Goal: Find specific page/section

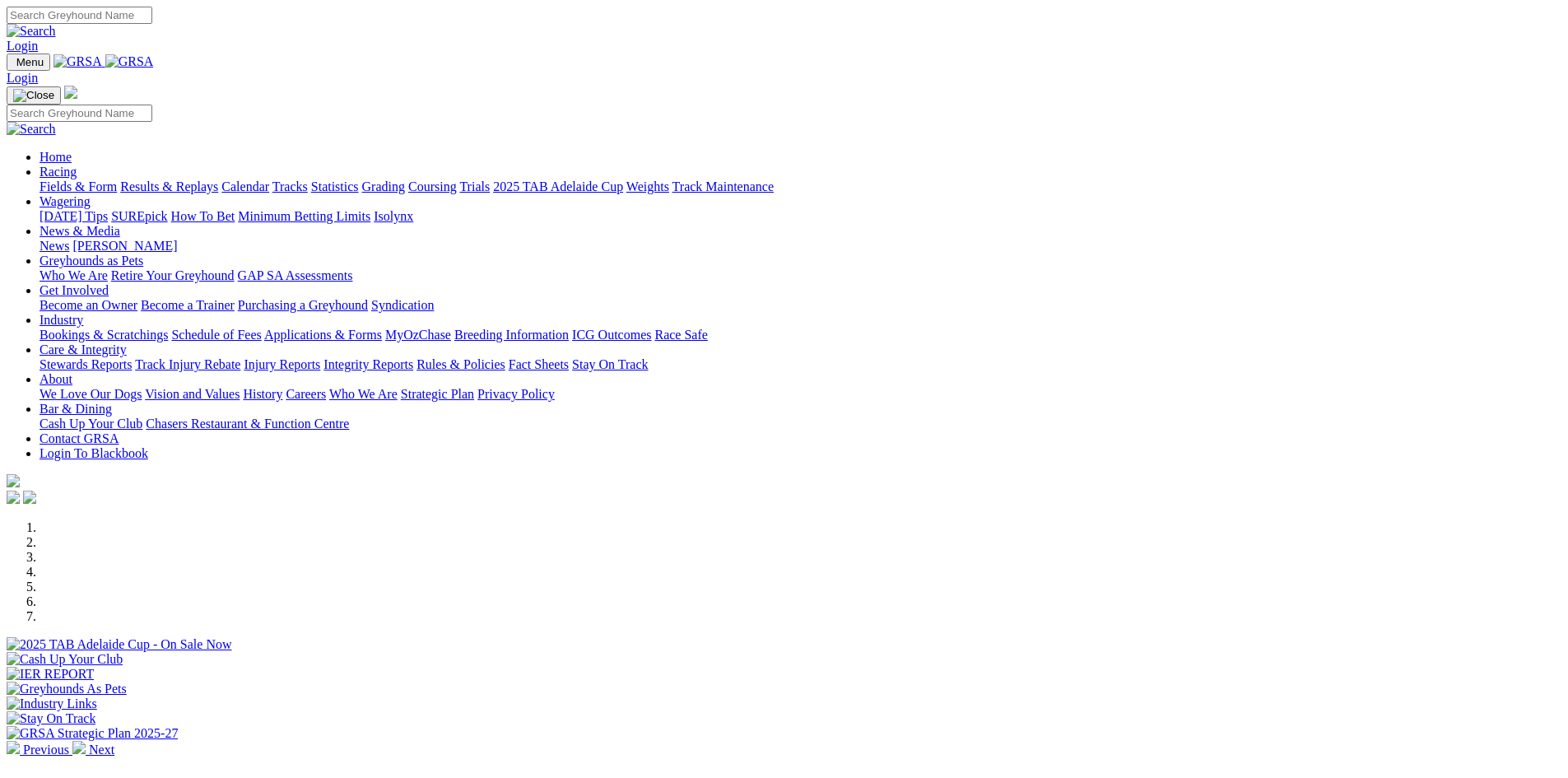
click at [154, 60] on img at bounding box center [129, 61] width 48 height 15
click at [154, 67] on img at bounding box center [129, 61] width 48 height 15
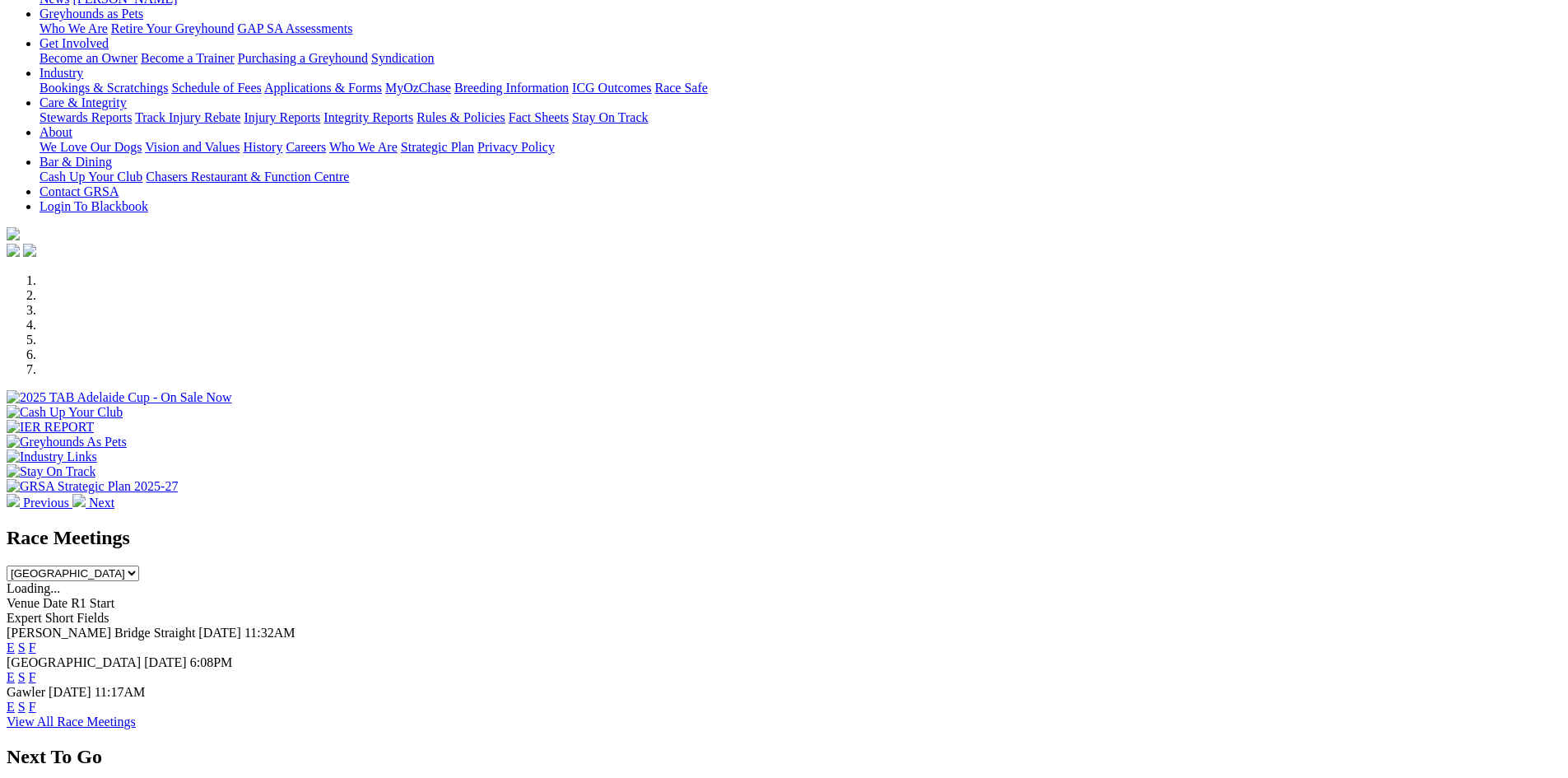
scroll to position [247, 0]
click at [36, 641] on link "F" at bounding box center [32, 648] width 8 height 14
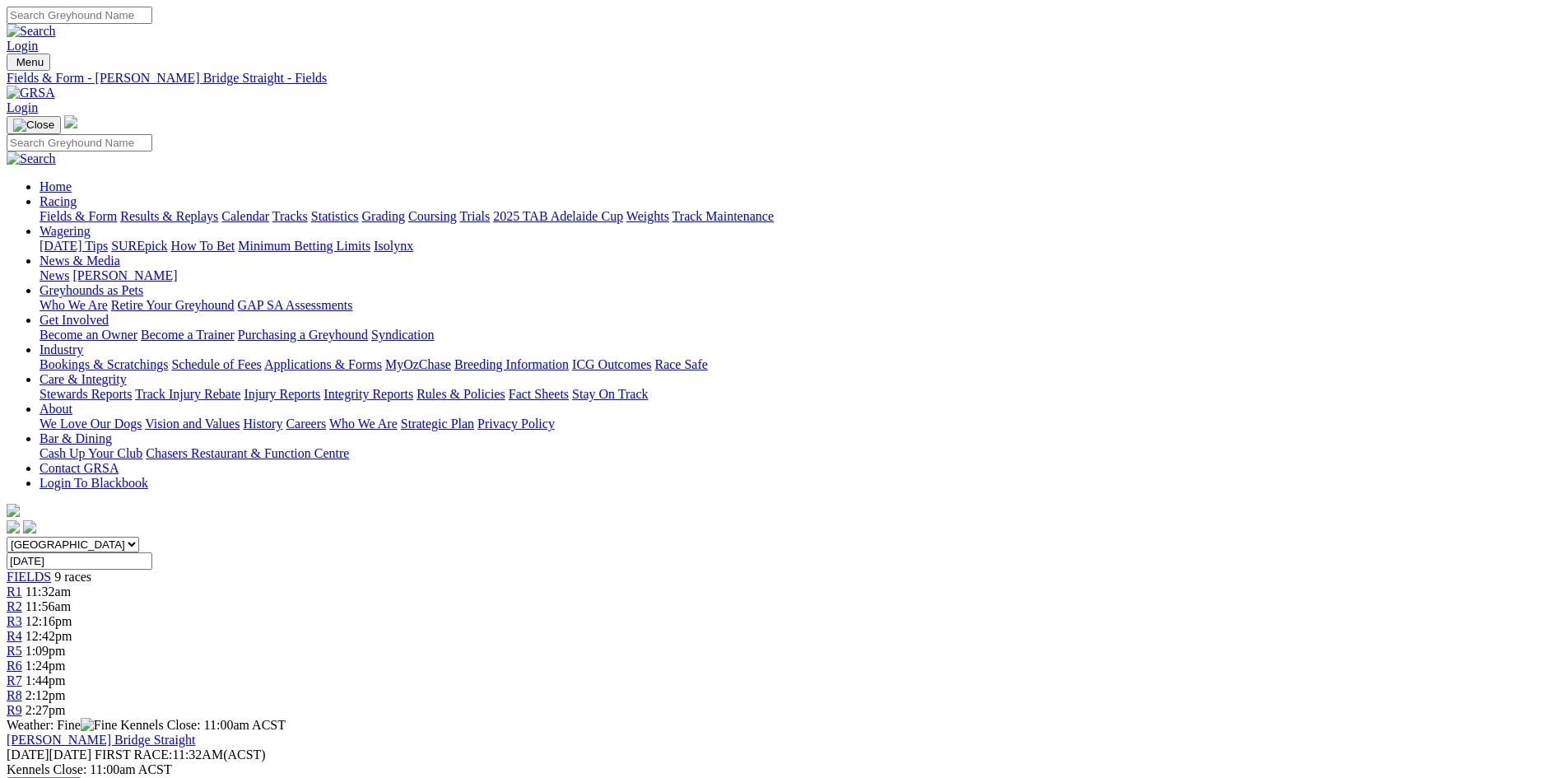
click at [55, 85] on img at bounding box center [30, 92] width 48 height 15
